Goal: Transaction & Acquisition: Purchase product/service

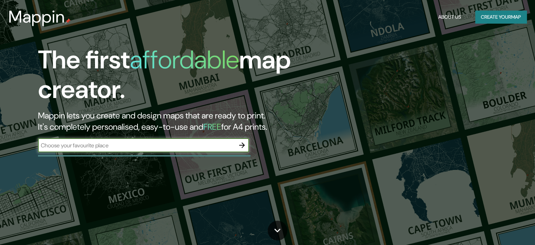
click at [176, 145] on input "text" at bounding box center [136, 145] width 197 height 8
type input "[GEOGRAPHIC_DATA]"
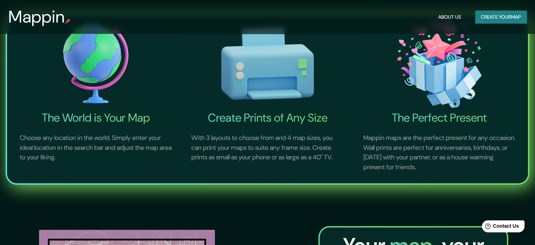
scroll to position [70, 0]
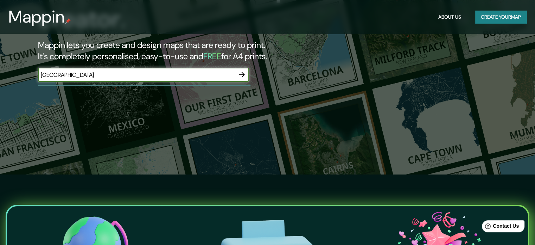
click at [246, 74] on icon "button" at bounding box center [242, 74] width 8 height 8
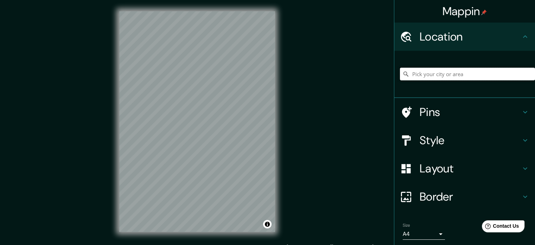
click at [423, 76] on input "Pick your city or area" at bounding box center [467, 74] width 135 height 13
type input "Barranco, Lima, Provincia de Lima, Perú"
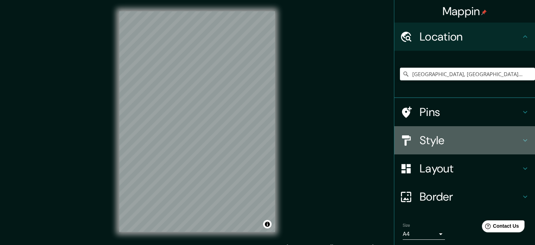
click at [455, 142] on h4 "Style" at bounding box center [470, 140] width 101 height 14
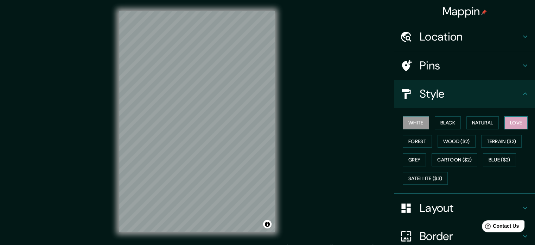
click at [516, 121] on button "Love" at bounding box center [516, 122] width 23 height 13
click at [508, 124] on button "Love" at bounding box center [516, 122] width 23 height 13
click at [417, 124] on button "White" at bounding box center [416, 122] width 26 height 13
click at [416, 142] on button "Forest" at bounding box center [417, 141] width 29 height 13
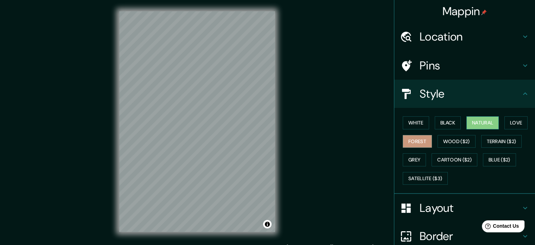
click at [483, 123] on button "Natural" at bounding box center [483, 122] width 32 height 13
click at [440, 123] on button "Black" at bounding box center [448, 122] width 26 height 13
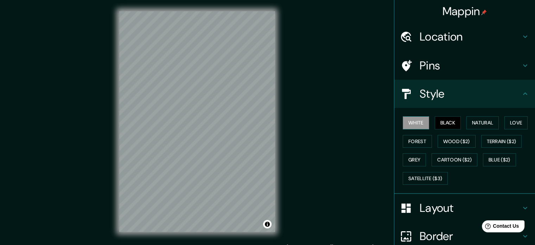
click at [411, 124] on button "White" at bounding box center [416, 122] width 26 height 13
click at [414, 160] on button "Grey" at bounding box center [414, 159] width 23 height 13
click at [447, 123] on button "Black" at bounding box center [448, 122] width 26 height 13
click at [444, 124] on button "Black" at bounding box center [448, 122] width 26 height 13
click at [471, 124] on button "Natural" at bounding box center [483, 122] width 32 height 13
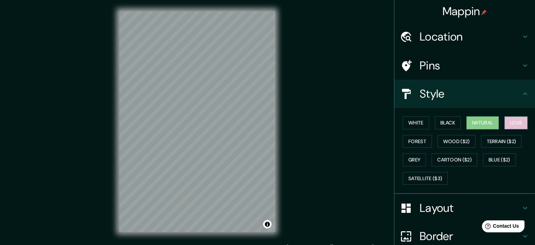
click at [516, 125] on button "Love" at bounding box center [516, 122] width 23 height 13
click at [486, 124] on button "Natural" at bounding box center [483, 122] width 32 height 13
click at [413, 159] on button "Grey" at bounding box center [414, 159] width 23 height 13
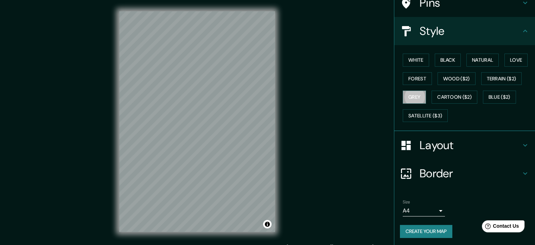
click at [458, 146] on h4 "Layout" at bounding box center [470, 145] width 101 height 14
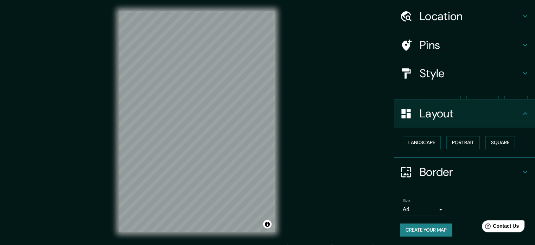
scroll to position [8, 0]
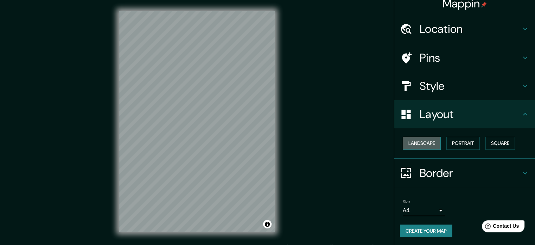
click at [413, 145] on button "Landscape" at bounding box center [422, 143] width 38 height 13
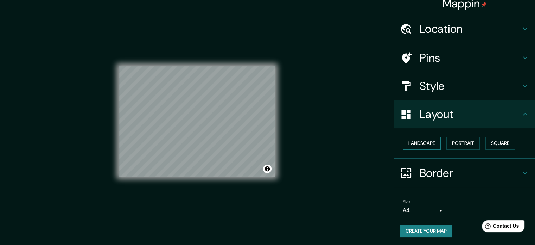
click at [420, 143] on button "Landscape" at bounding box center [422, 143] width 38 height 13
click at [459, 140] on button "Portrait" at bounding box center [463, 143] width 33 height 13
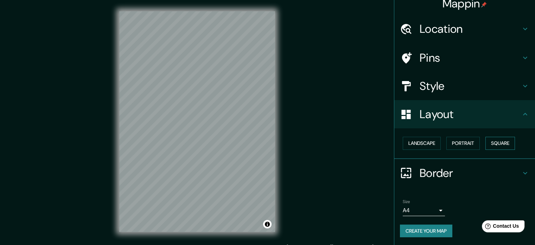
click at [489, 142] on button "Square" at bounding box center [501, 143] width 30 height 13
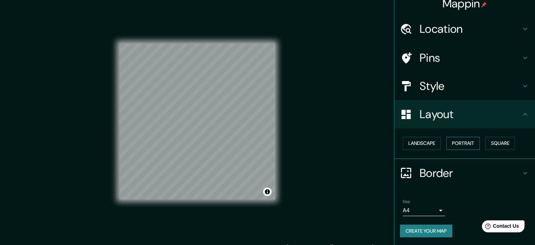
click at [475, 144] on button "Portrait" at bounding box center [463, 143] width 33 height 13
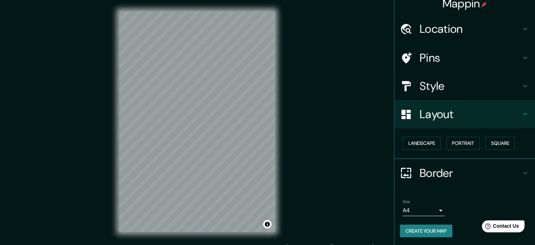
click at [488, 118] on h4 "Layout" at bounding box center [470, 114] width 101 height 14
click at [459, 175] on h4 "Border" at bounding box center [470, 173] width 101 height 14
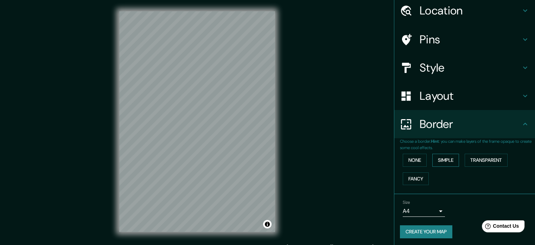
scroll to position [27, 0]
click at [418, 156] on button "None" at bounding box center [415, 159] width 24 height 13
click at [441, 158] on button "Simple" at bounding box center [446, 159] width 27 height 13
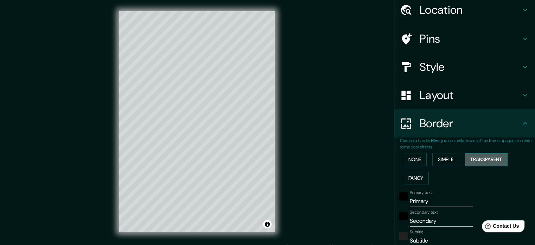
click at [468, 159] on button "Transparent" at bounding box center [486, 159] width 43 height 13
click at [412, 171] on button "Fancy" at bounding box center [416, 177] width 26 height 13
click at [409, 159] on button "None" at bounding box center [415, 159] width 24 height 13
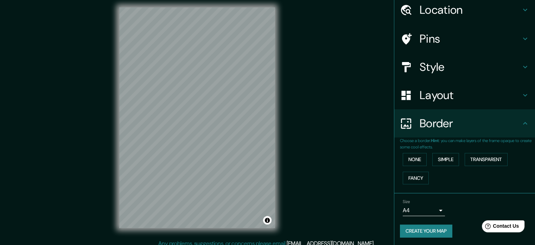
scroll to position [9, 0]
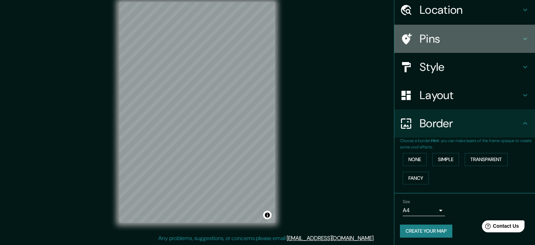
click at [456, 32] on h4 "Pins" at bounding box center [470, 39] width 101 height 14
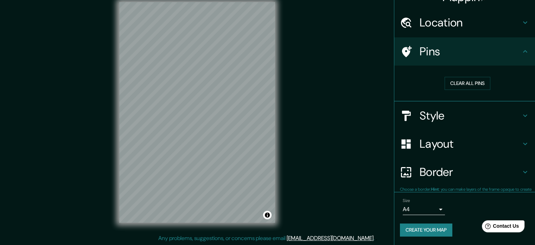
scroll to position [13, 0]
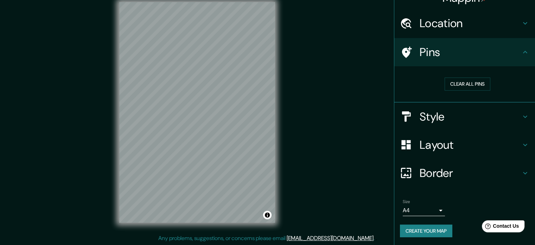
click at [454, 24] on h4 "Location" at bounding box center [470, 23] width 101 height 14
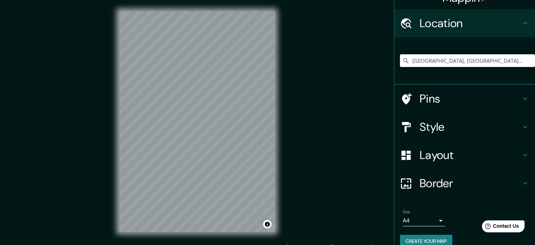
scroll to position [0, 0]
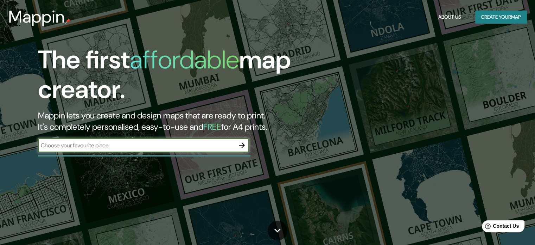
click at [189, 143] on input "text" at bounding box center [136, 145] width 197 height 8
drag, startPoint x: 112, startPoint y: 147, endPoint x: 61, endPoint y: 148, distance: 51.8
click at [61, 148] on input "text" at bounding box center [136, 145] width 197 height 8
click at [243, 142] on icon "button" at bounding box center [242, 145] width 8 height 8
